Goal: Navigation & Orientation: Find specific page/section

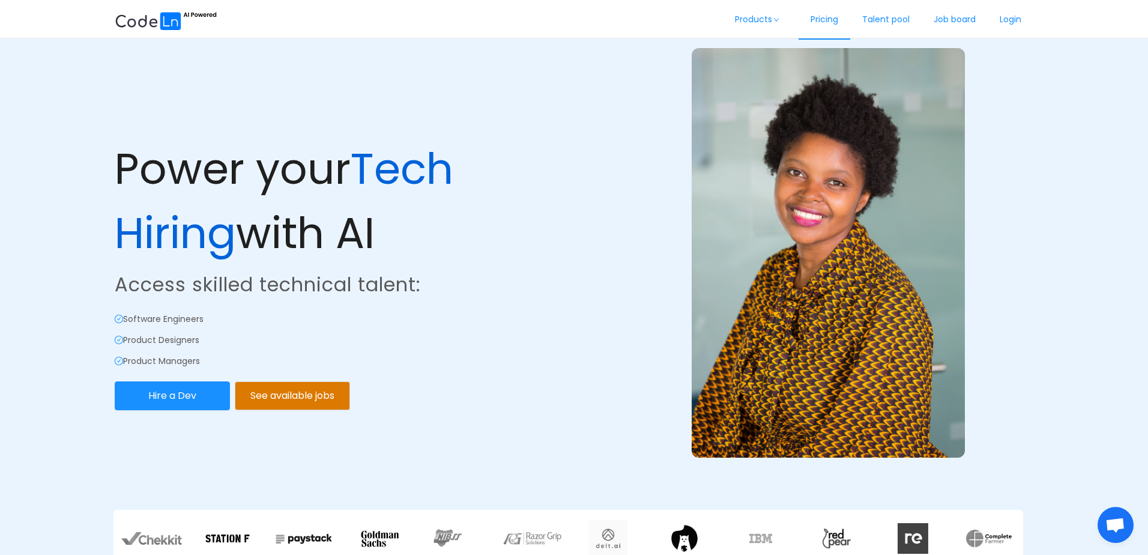
click at [816, 22] on link "Pricing" at bounding box center [824, 20] width 52 height 40
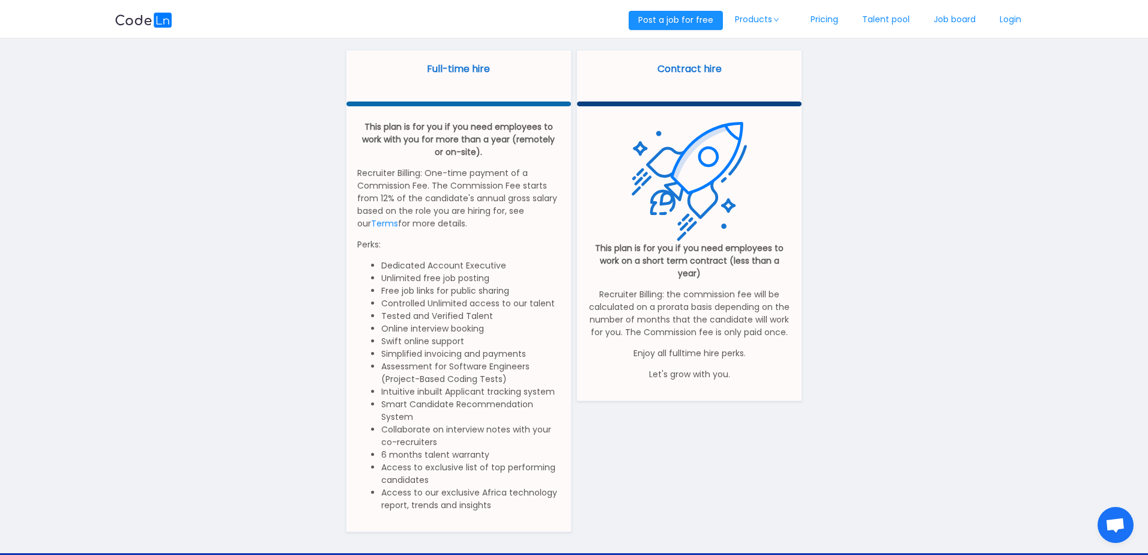
click at [134, 21] on img at bounding box center [144, 20] width 58 height 15
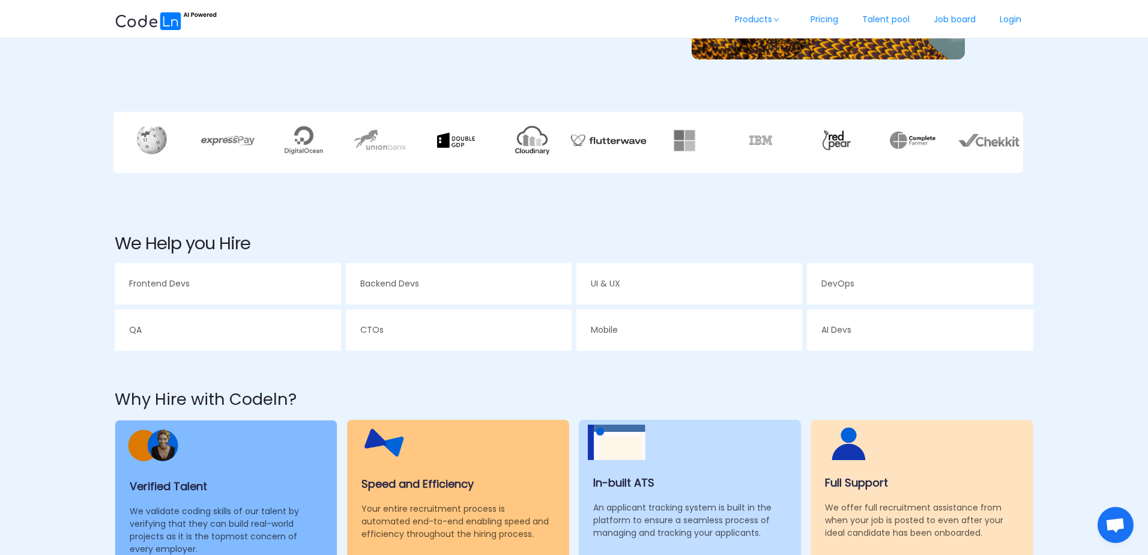
scroll to position [432, 0]
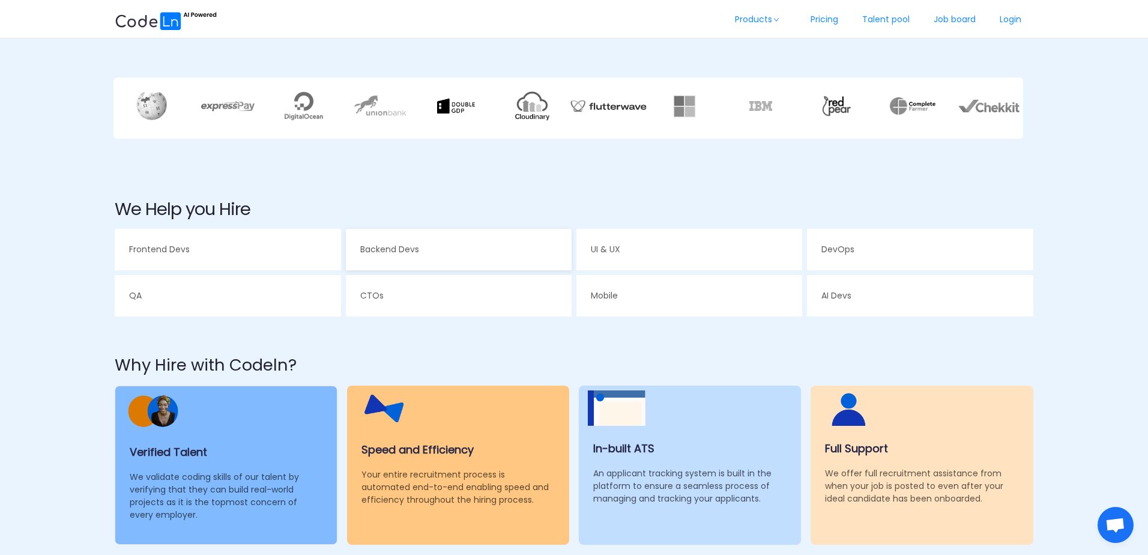
click at [438, 244] on div "Backend Devs" at bounding box center [459, 249] width 226 height 41
click at [954, 18] on link "Job board" at bounding box center [954, 20] width 66 height 40
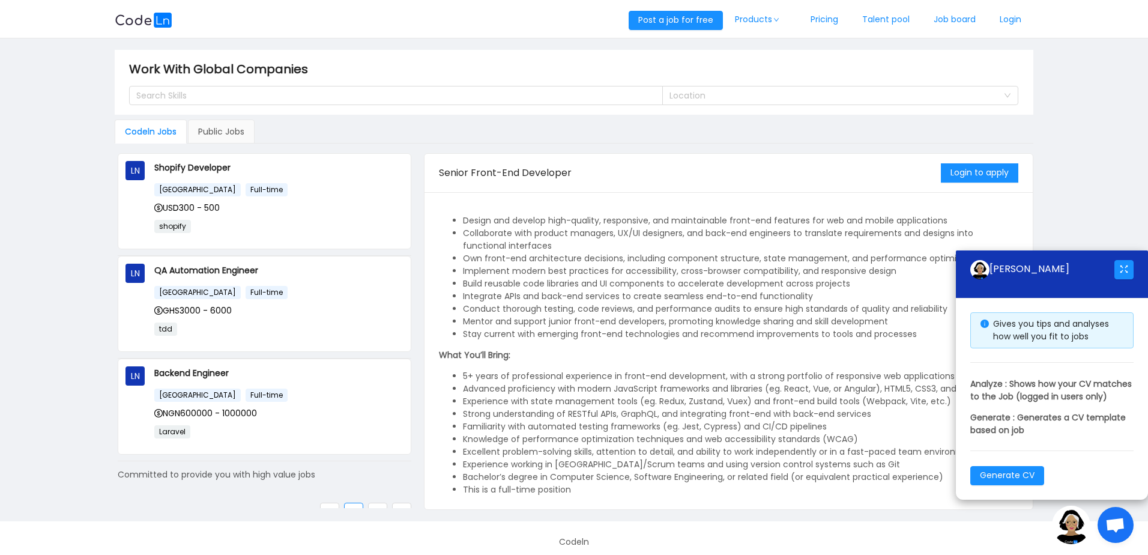
scroll to position [736, 0]
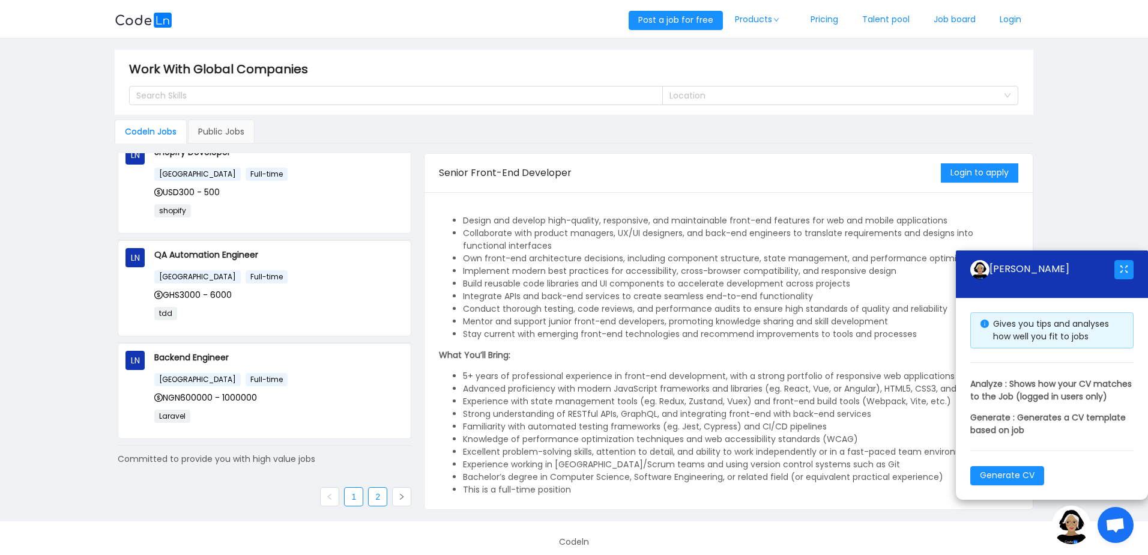
click at [372, 498] on link "2" at bounding box center [378, 496] width 18 height 18
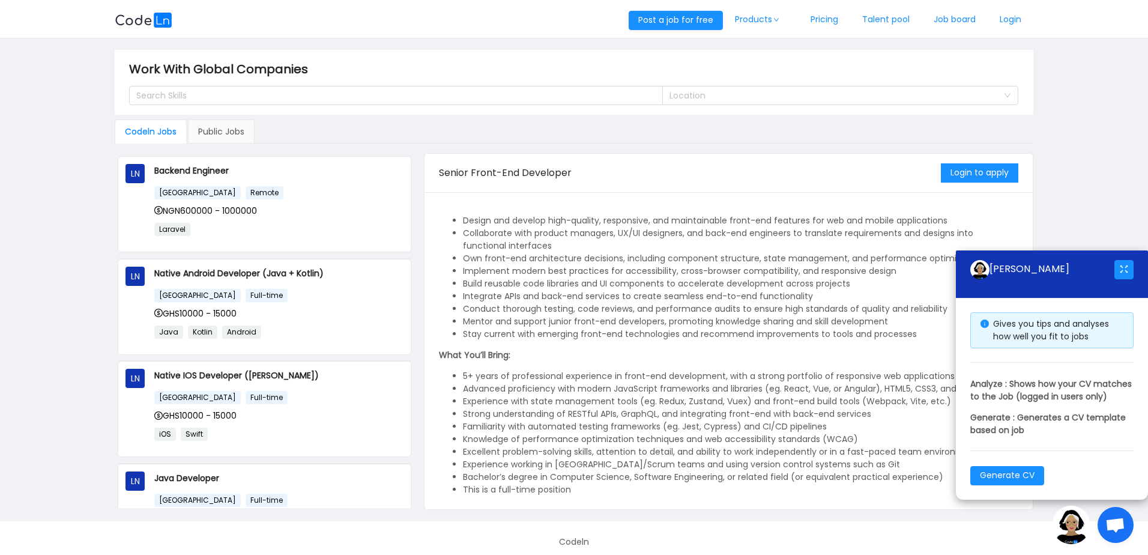
scroll to position [224, 0]
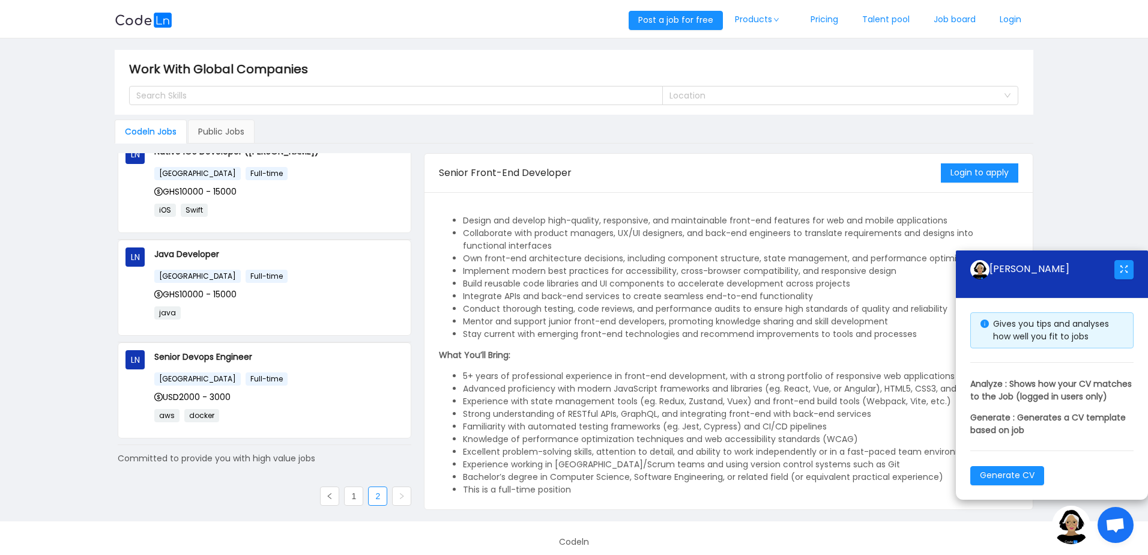
click at [398, 495] on icon "icon: right" at bounding box center [401, 495] width 7 height 7
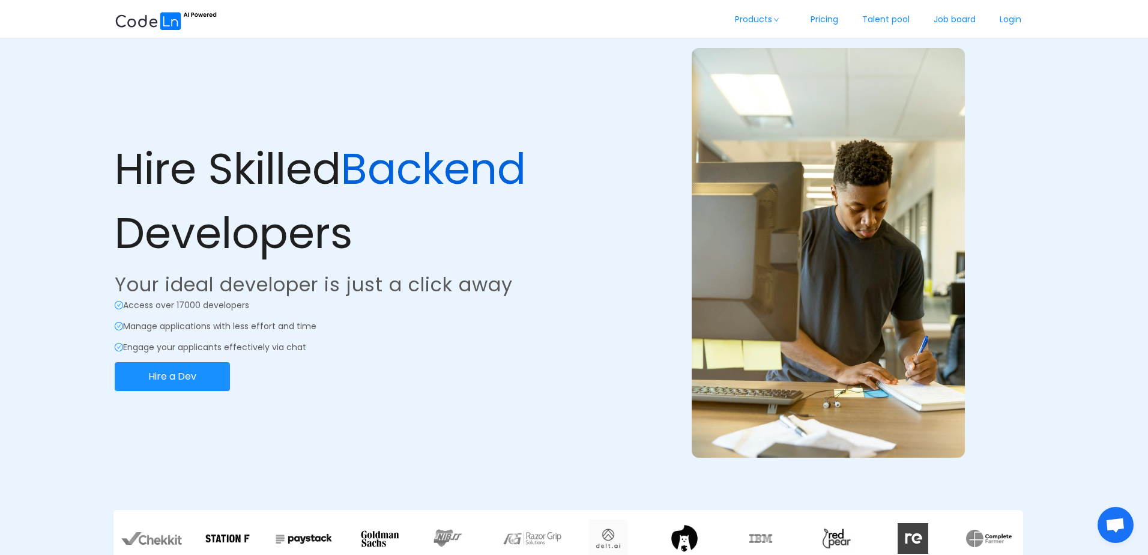
click at [497, 307] on p "Access over 17000 developers" at bounding box center [343, 305] width 457 height 13
click at [468, 134] on div "Hire Skilled Backend Developers Your ideal developer is just a click away Acces…" at bounding box center [343, 196] width 462 height 396
